Goal: Task Accomplishment & Management: Use online tool/utility

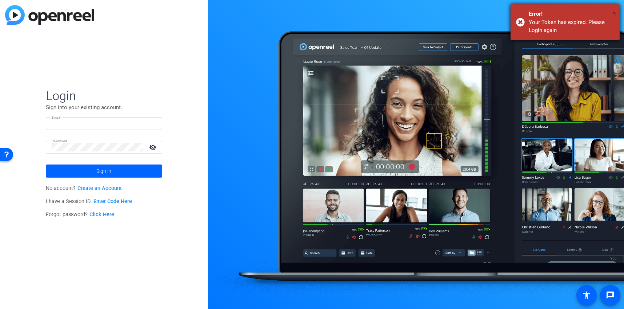
type input "[PERSON_NAME][EMAIL_ADDRESS][DOMAIN_NAME]"
click at [612, 13] on span "×" at bounding box center [614, 13] width 4 height 9
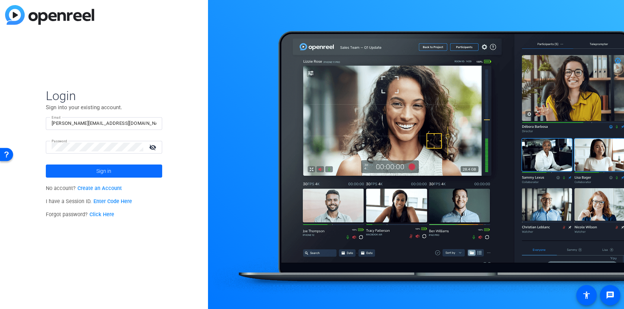
click at [94, 173] on span at bounding box center [104, 170] width 116 height 17
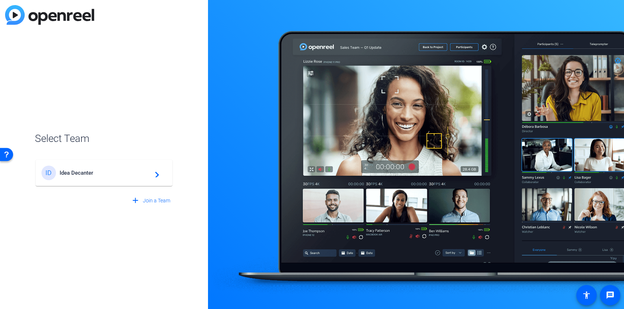
click at [90, 171] on span "Idea Decanter" at bounding box center [105, 172] width 91 height 7
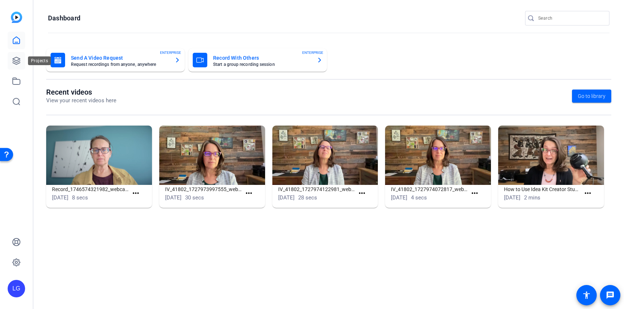
click at [19, 62] on icon at bounding box center [16, 60] width 9 height 9
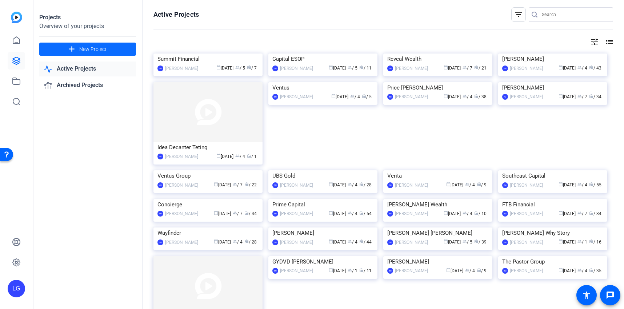
click at [75, 48] on mat-icon "add" at bounding box center [71, 49] width 9 height 9
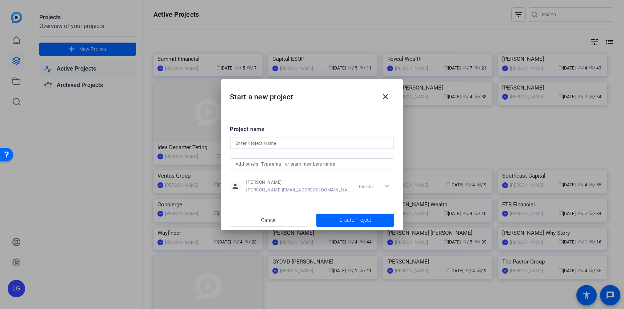
click at [326, 145] on input at bounding box center [311, 143] width 153 height 9
type input "[PERSON_NAME]"
click at [341, 224] on span "button" at bounding box center [355, 219] width 78 height 17
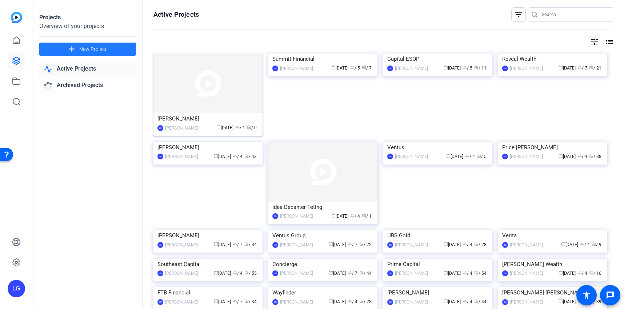
scroll to position [1, 0]
click at [180, 93] on img at bounding box center [207, 83] width 109 height 60
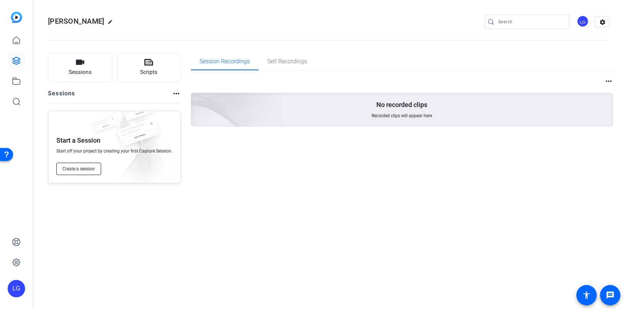
click at [84, 168] on span "Create a session" at bounding box center [79, 169] width 32 height 6
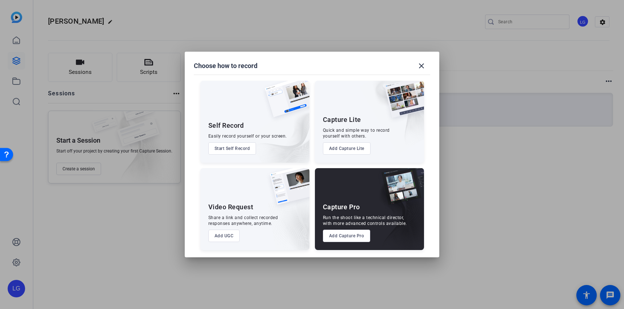
click at [339, 149] on button "Add Capture Lite" at bounding box center [347, 148] width 48 height 12
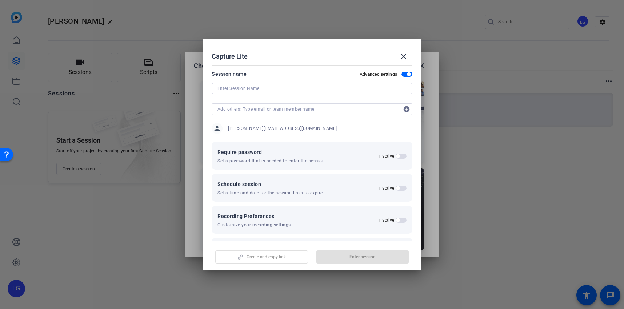
click at [231, 90] on input at bounding box center [311, 88] width 189 height 9
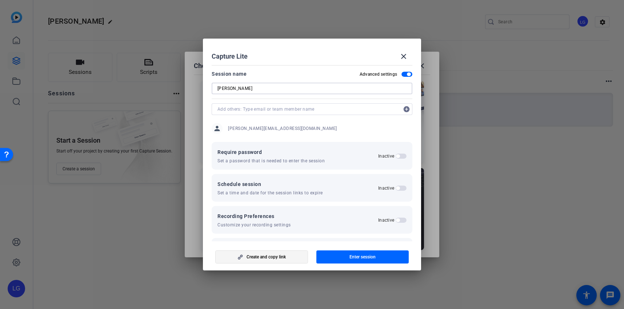
type input "[PERSON_NAME]"
click at [262, 256] on span "Create and copy link" at bounding box center [265, 257] width 39 height 6
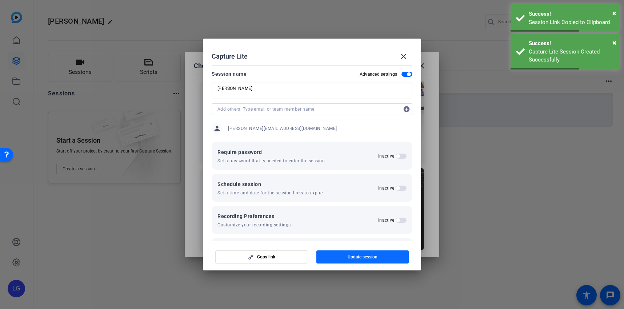
click at [345, 255] on span "button" at bounding box center [362, 256] width 93 height 17
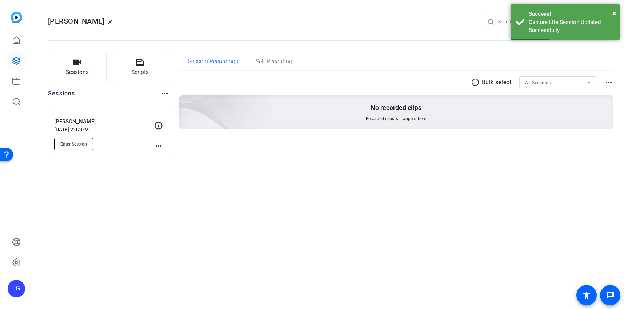
click at [84, 142] on span "Enter Session" at bounding box center [73, 144] width 27 height 6
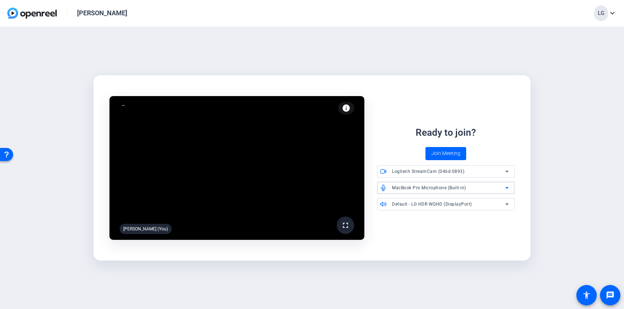
click at [483, 188] on div "MacBook Pro Microphone (Built-in)" at bounding box center [448, 187] width 113 height 9
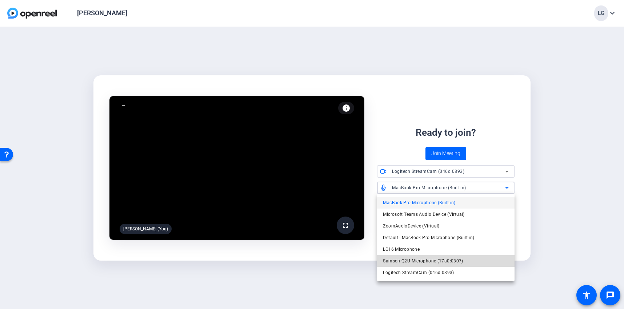
click at [461, 258] on span "Samson Q2U Microphone (17a0:0307)" at bounding box center [423, 260] width 80 height 9
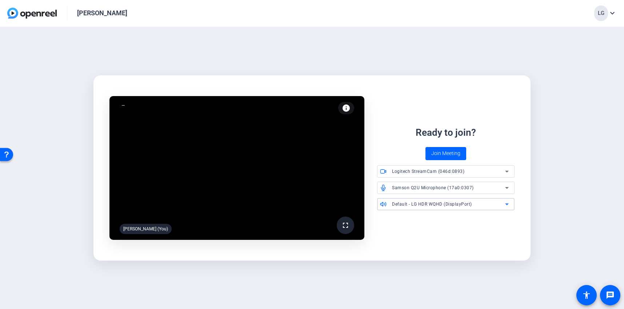
click at [441, 205] on span "Default - LG HDR WQHD (DisplayPort)" at bounding box center [432, 203] width 80 height 5
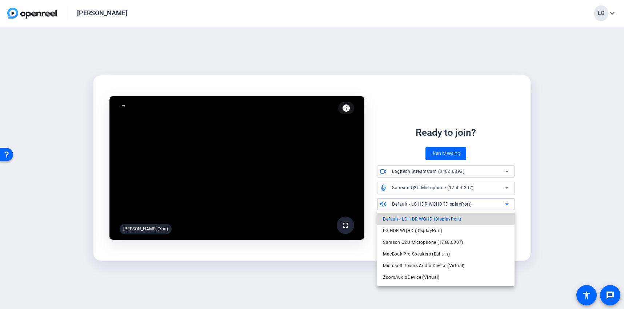
click at [438, 218] on span "Default - LG HDR WQHD (DisplayPort)" at bounding box center [422, 218] width 78 height 9
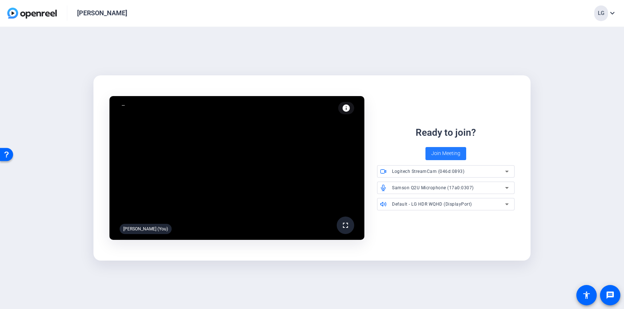
click at [448, 153] on span "Join Meeting" at bounding box center [445, 153] width 29 height 8
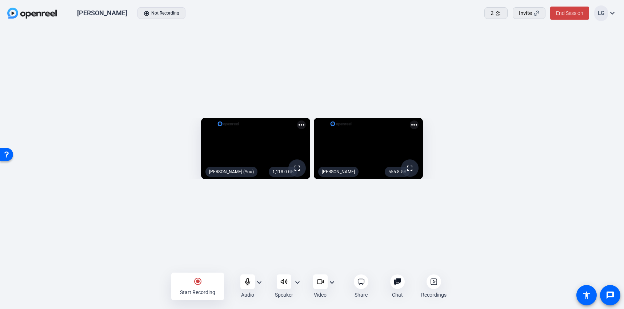
click at [261, 281] on mat-icon "expand_more" at bounding box center [259, 282] width 9 height 9
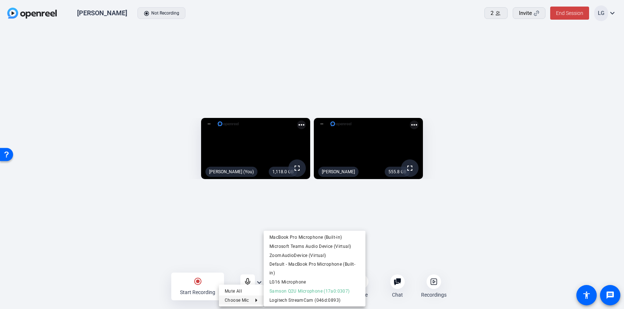
click at [247, 251] on div at bounding box center [312, 154] width 624 height 309
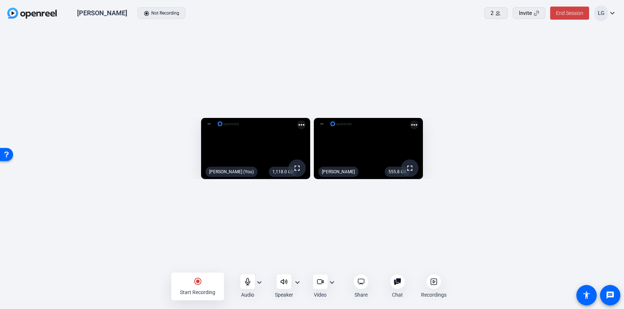
click at [295, 282] on mat-icon "expand_more" at bounding box center [297, 282] width 9 height 9
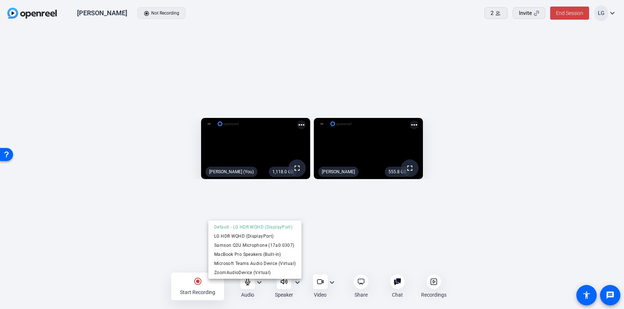
click at [325, 247] on div at bounding box center [312, 154] width 624 height 309
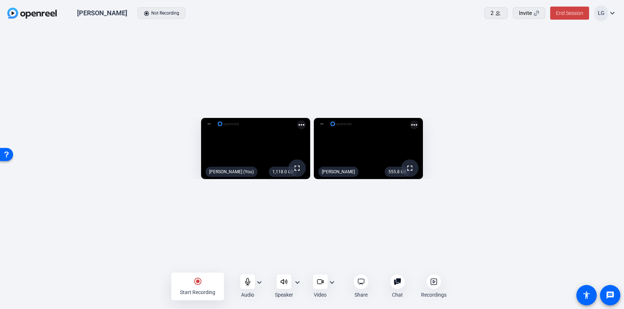
click at [408, 54] on div "1,118.0 GB fullscreen Laura Garfield (You) more_horiz 555.8 GB fullscreen Sharo…" at bounding box center [312, 150] width 624 height 247
click at [361, 289] on div "Share" at bounding box center [360, 286] width 35 height 24
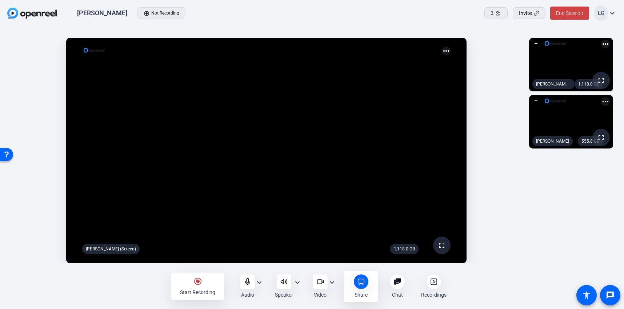
click at [195, 282] on mat-icon "radio_button_checked" at bounding box center [197, 281] width 9 height 9
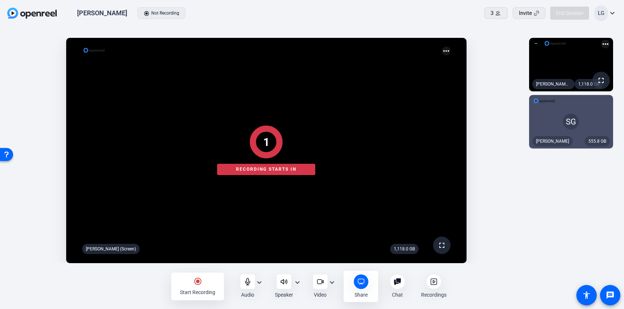
click at [196, 282] on div at bounding box center [312, 286] width 624 height 25
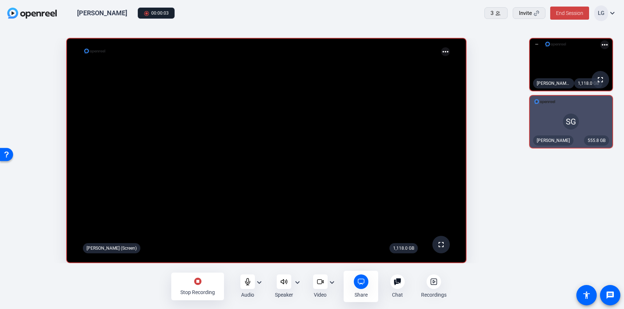
click at [199, 281] on mat-icon "stop_circle" at bounding box center [197, 281] width 9 height 9
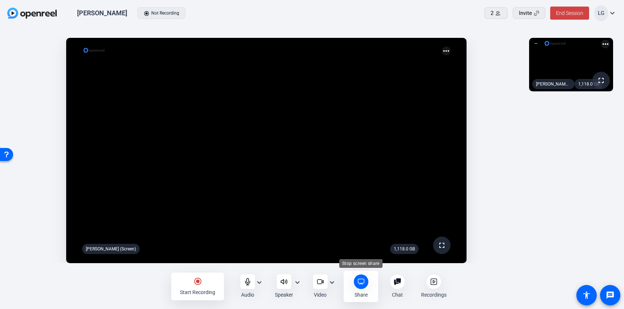
click at [361, 281] on icon at bounding box center [360, 281] width 7 height 7
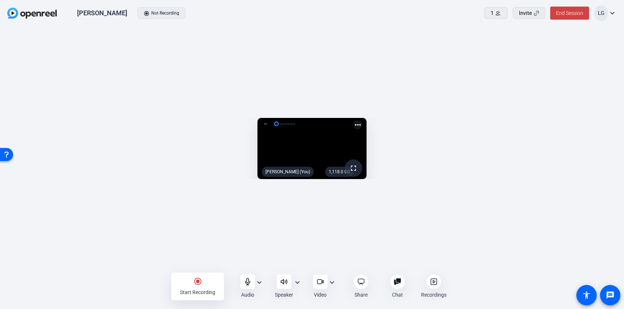
click at [361, 281] on icon at bounding box center [360, 281] width 7 height 7
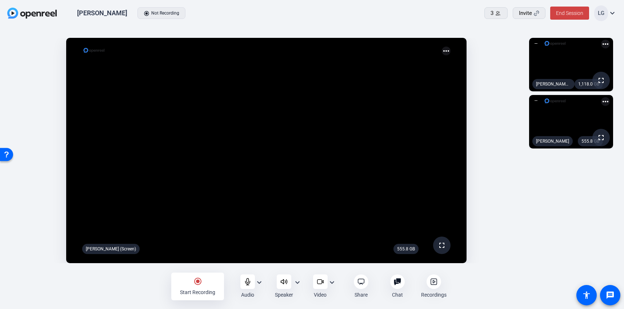
click at [198, 283] on mat-icon "radio_button_checked" at bounding box center [197, 281] width 9 height 9
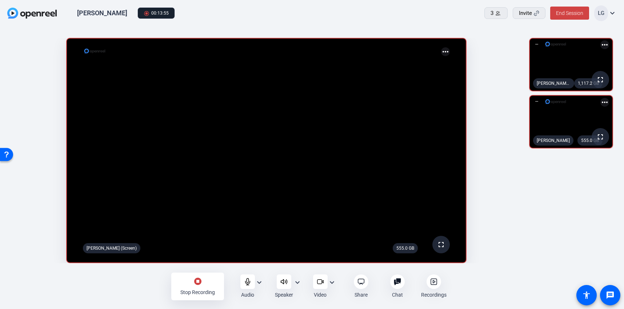
click at [192, 286] on div "stop_circle Stop Recording" at bounding box center [197, 286] width 53 height 28
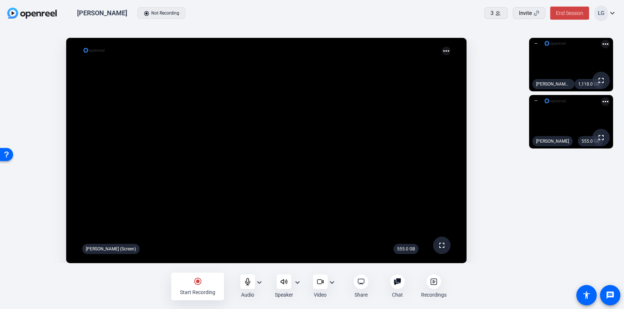
click at [113, 280] on div "radio_button_checked Start Recording Audio expand_more Speaker expand_more Vide…" at bounding box center [312, 286] width 624 height 25
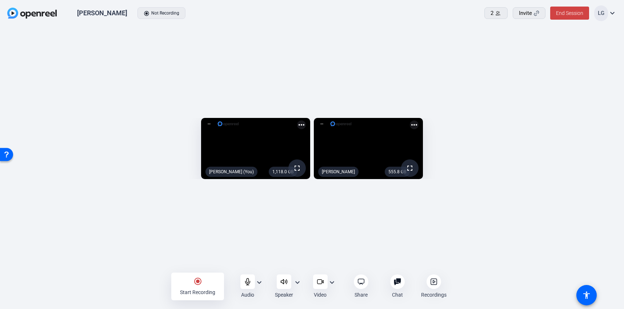
click at [382, 32] on div "1,118.0 GB fullscreen Laura Garfield (You) more_horiz 555.8 GB fullscreen Sharo…" at bounding box center [312, 150] width 624 height 247
click at [544, 36] on div "1,118.0 GB fullscreen Laura Garfield (You) more_horiz 555.8 GB fullscreen Sharo…" at bounding box center [312, 150] width 624 height 247
click at [567, 15] on span "End Session" at bounding box center [569, 13] width 27 height 6
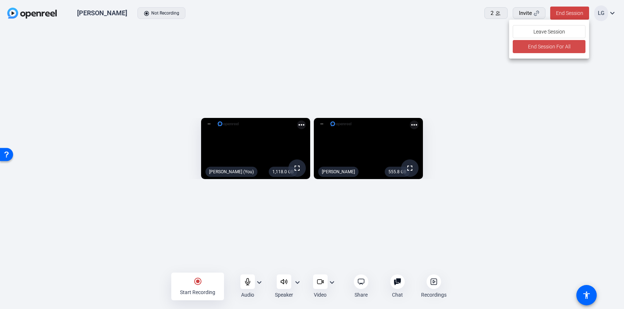
click at [549, 47] on span "End Session For All" at bounding box center [549, 46] width 43 height 9
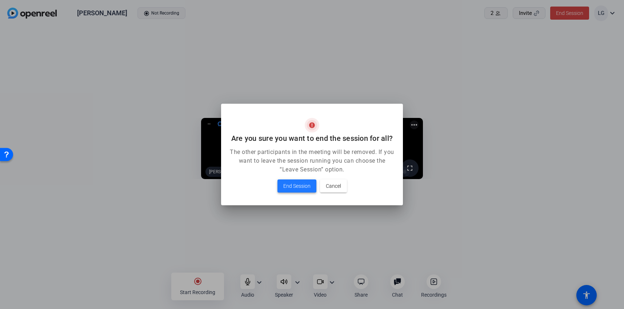
click at [292, 183] on span "End Session" at bounding box center [296, 185] width 27 height 9
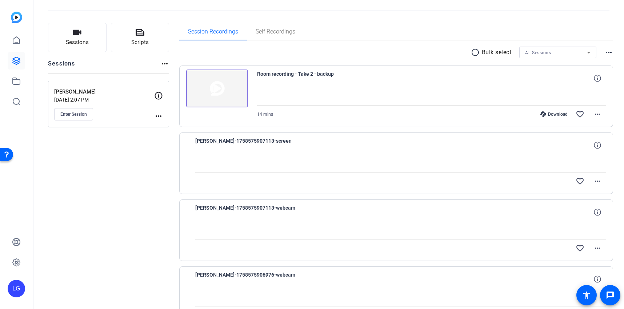
scroll to position [31, 0]
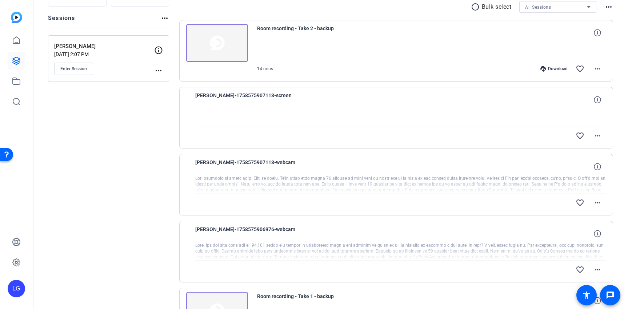
scroll to position [75, 0]
click at [597, 204] on mat-icon "more_horiz" at bounding box center [597, 202] width 9 height 9
click at [616, 205] on div at bounding box center [312, 154] width 624 height 309
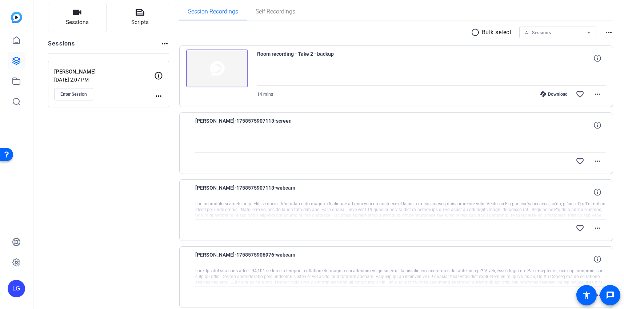
scroll to position [49, 0]
click at [597, 162] on mat-icon "more_horiz" at bounding box center [597, 161] width 9 height 9
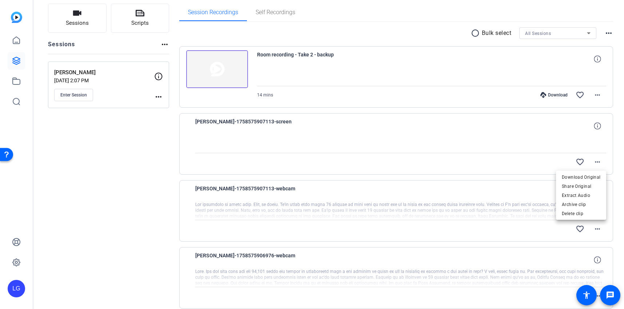
click at [610, 178] on div at bounding box center [312, 154] width 624 height 309
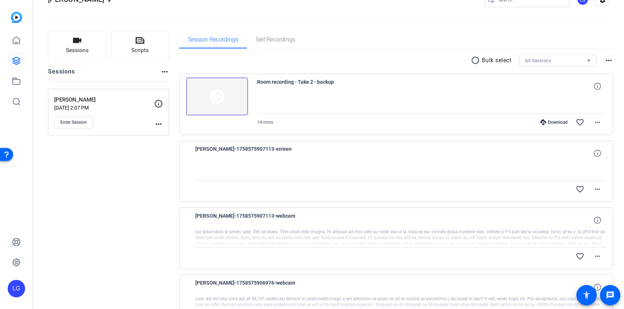
scroll to position [0, 0]
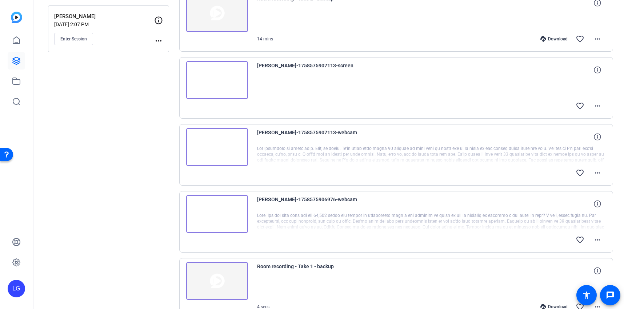
scroll to position [106, 0]
click at [598, 239] on mat-icon "more_horiz" at bounding box center [597, 238] width 9 height 9
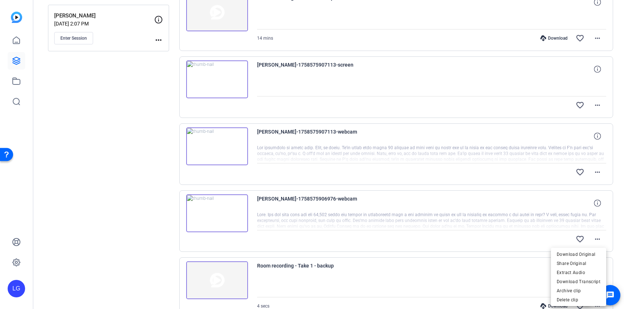
click at [535, 207] on div at bounding box center [312, 154] width 624 height 309
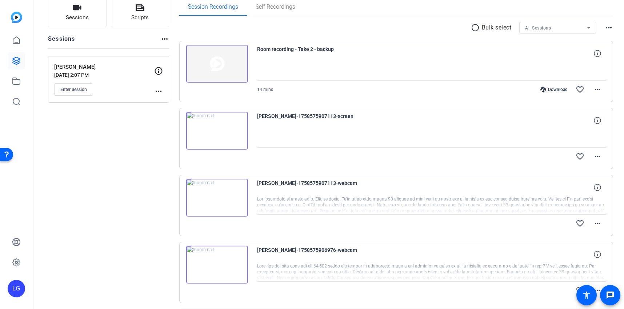
scroll to position [49, 0]
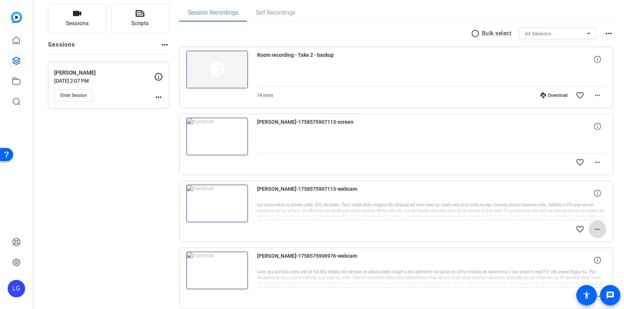
click at [600, 229] on mat-icon "more_horiz" at bounding box center [597, 229] width 9 height 9
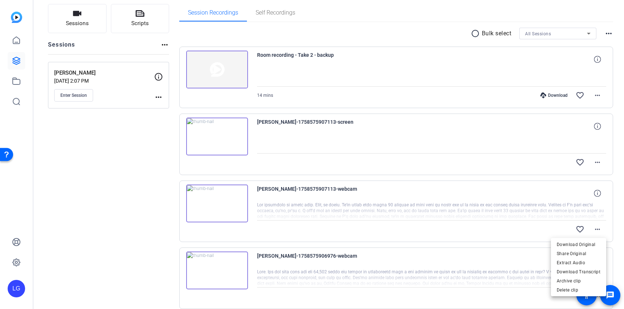
click at [614, 223] on div at bounding box center [312, 154] width 624 height 309
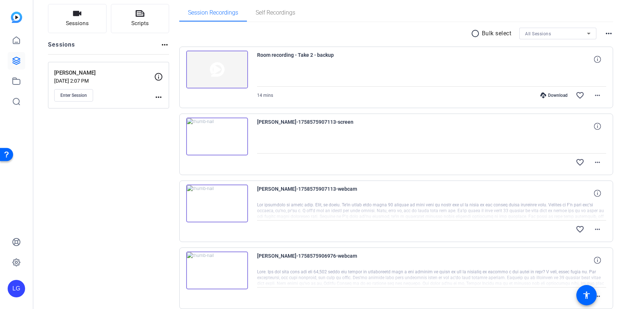
scroll to position [0, 0]
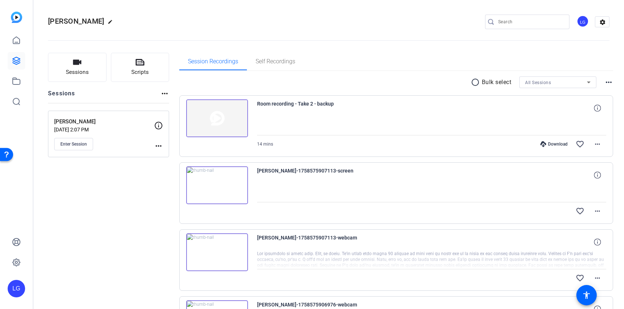
click at [609, 81] on mat-icon "more_horiz" at bounding box center [608, 82] width 9 height 9
click at [350, 81] on div at bounding box center [312, 154] width 624 height 309
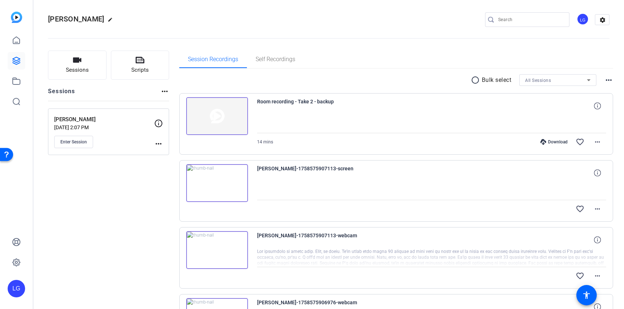
click at [157, 145] on mat-icon "more_horiz" at bounding box center [158, 143] width 9 height 9
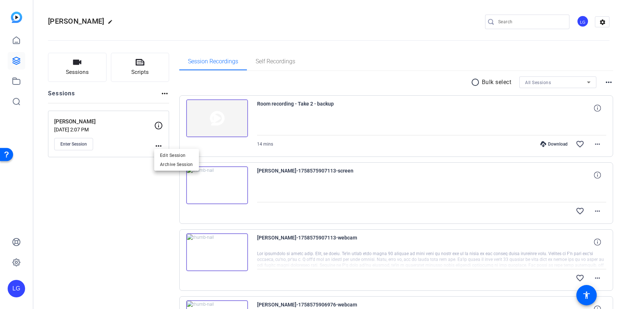
click at [97, 181] on div at bounding box center [312, 154] width 624 height 309
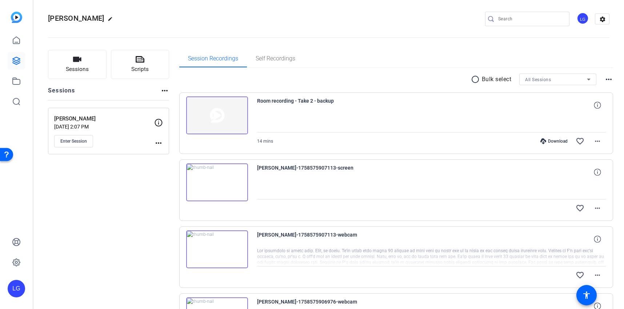
click at [155, 145] on mat-icon "more_horiz" at bounding box center [158, 142] width 9 height 9
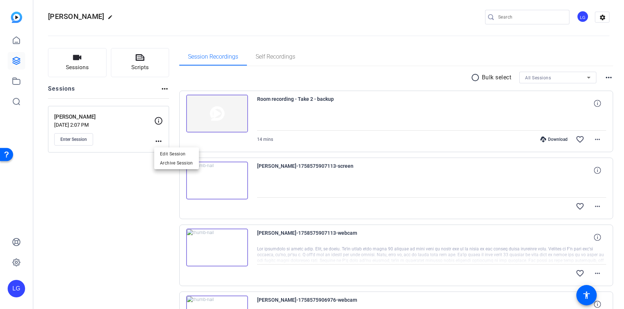
click at [140, 165] on div at bounding box center [312, 154] width 624 height 309
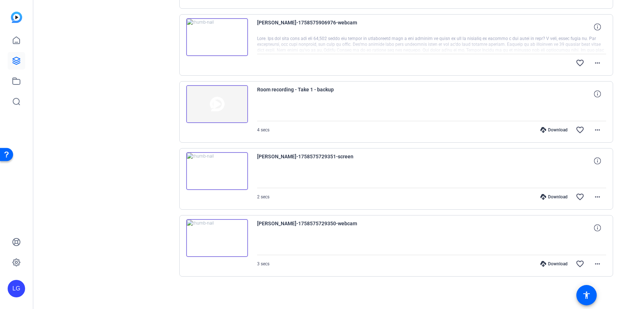
scroll to position [0, 0]
